Goal: Task Accomplishment & Management: Complete application form

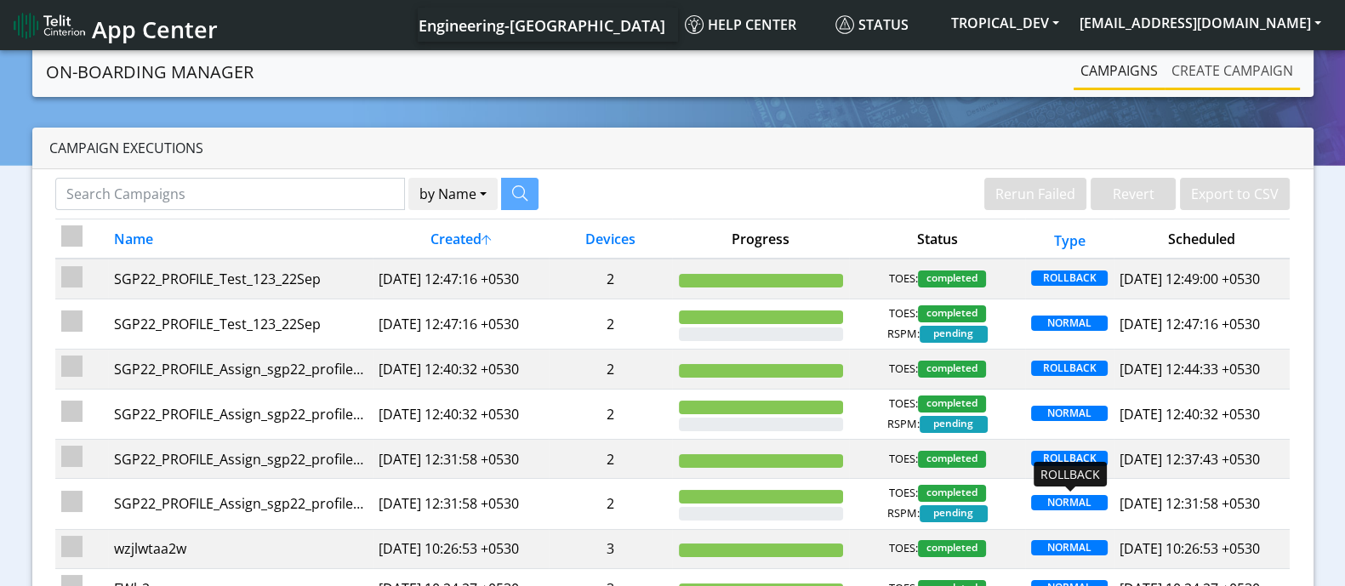
click at [1233, 70] on link "Create campaign" at bounding box center [1232, 71] width 135 height 34
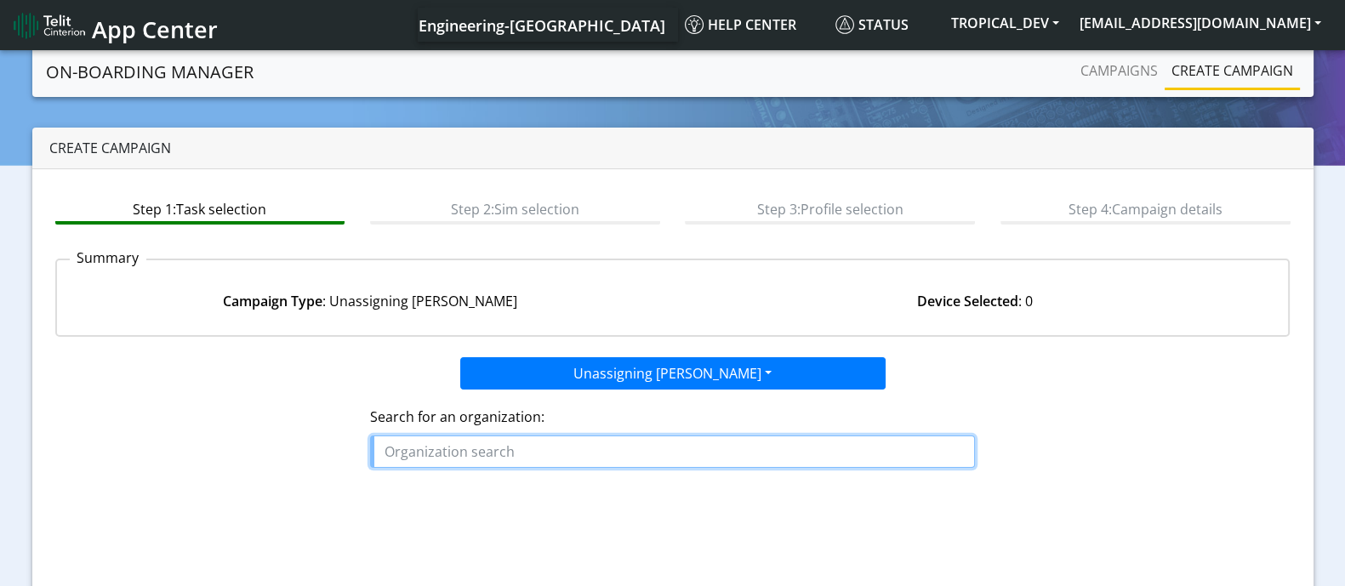
click at [673, 448] on input "text" at bounding box center [672, 452] width 605 height 32
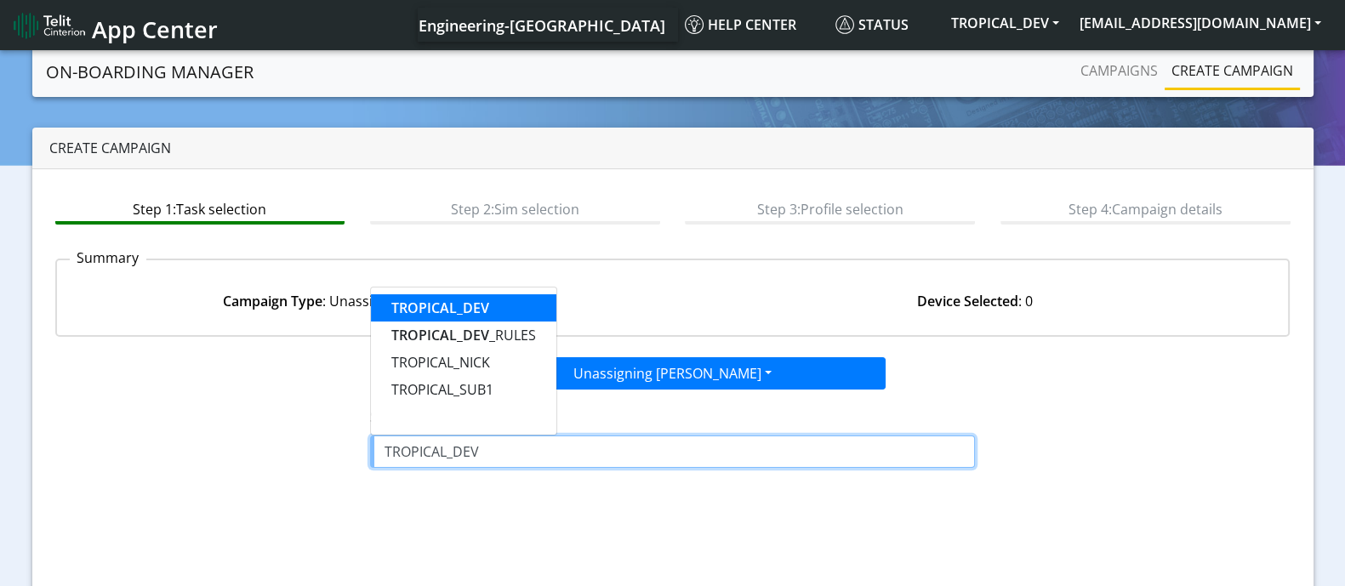
type input "TROPICAL_DEV"
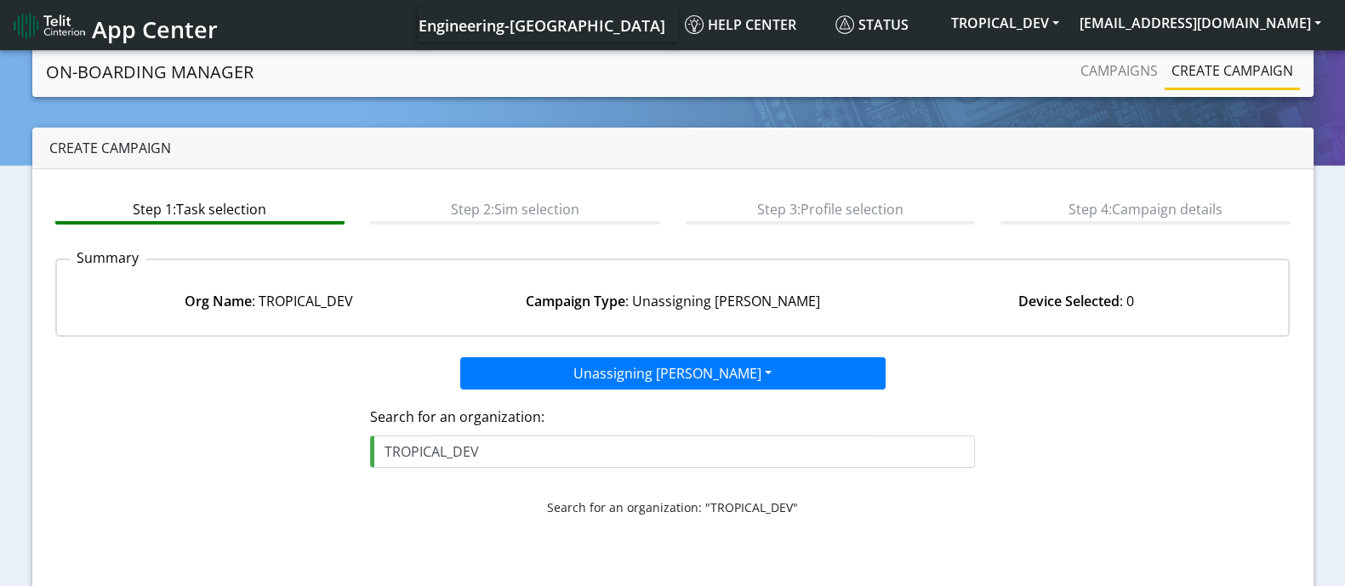
scroll to position [130, 0]
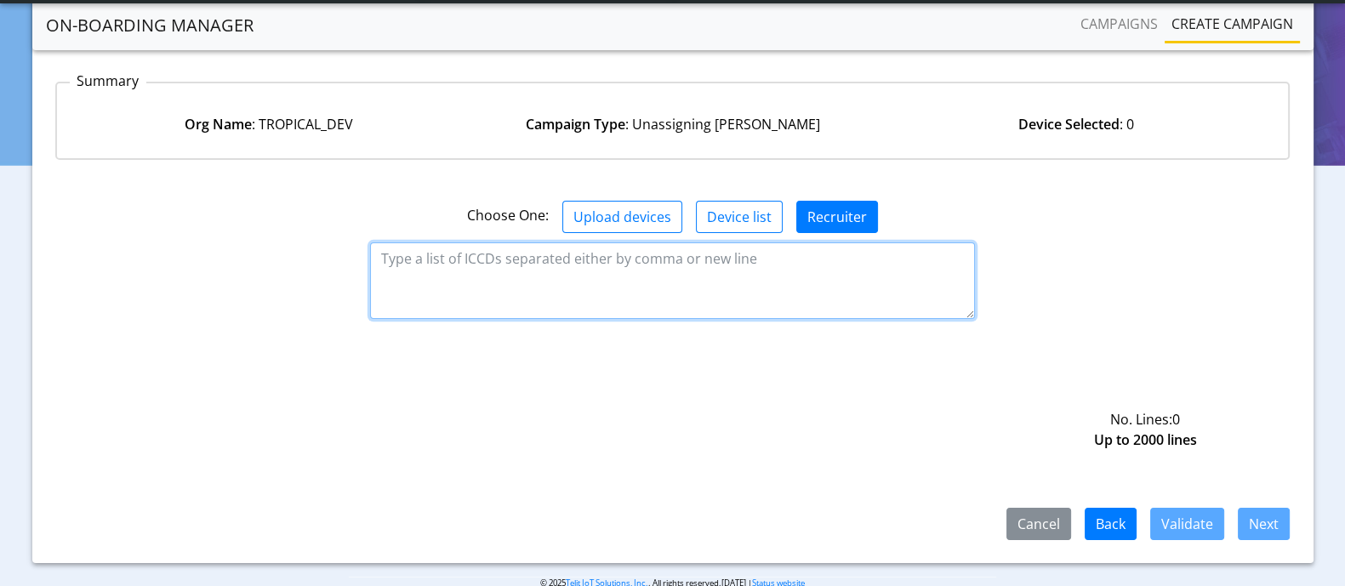
click at [673, 277] on textarea at bounding box center [672, 280] width 605 height 77
type textarea "8935711001000080120,8935711001000080121,8935711001000080122"
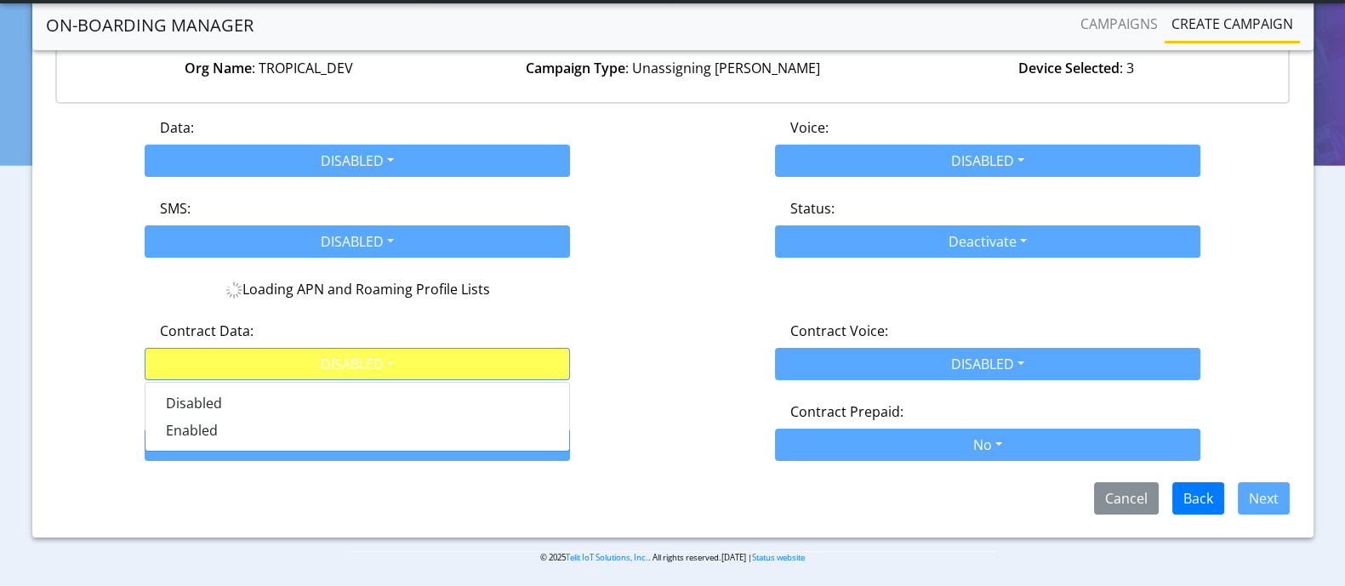
scroll to position [225, 0]
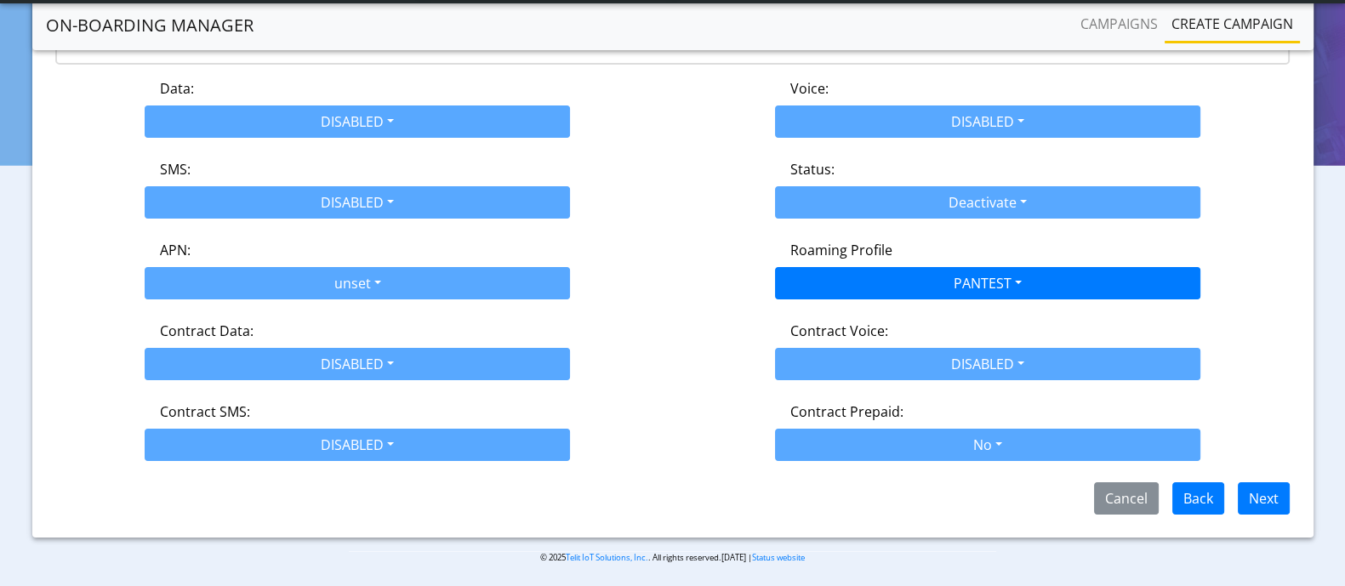
scroll to position [160, 0]
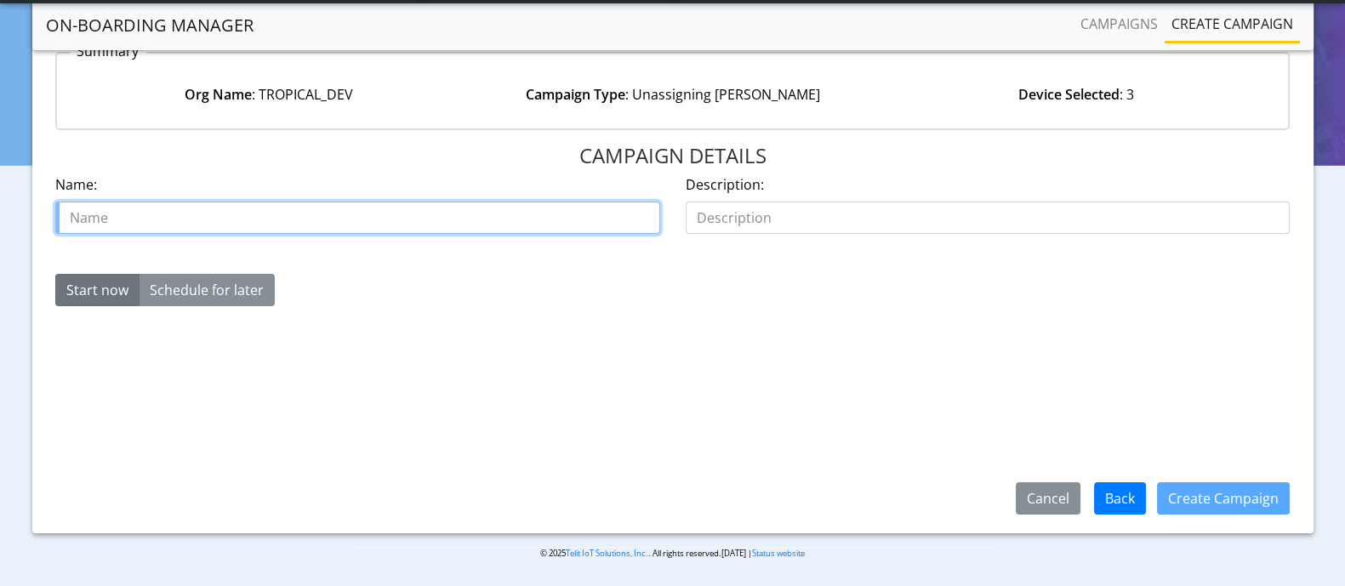
click at [358, 214] on input "text" at bounding box center [357, 218] width 605 height 32
type input "ker0gi96"
